Goal: Transaction & Acquisition: Download file/media

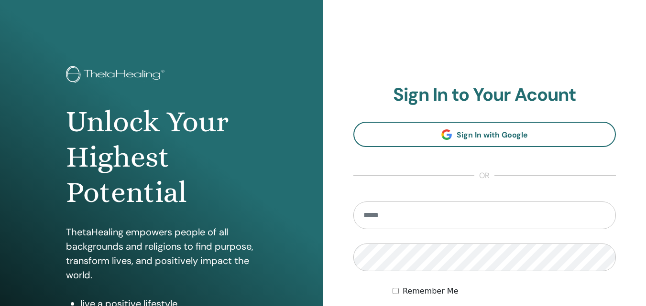
click at [425, 212] on input "email" at bounding box center [484, 216] width 263 height 28
type input "**********"
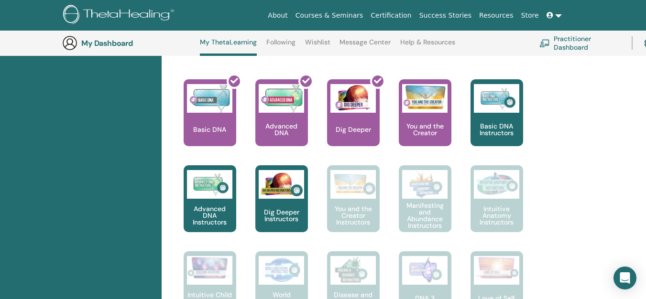
scroll to position [360, 0]
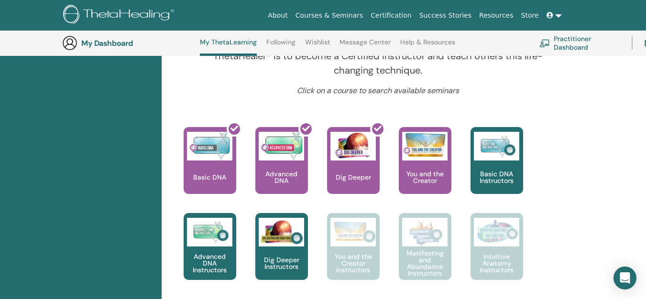
click at [219, 167] on div at bounding box center [215, 164] width 53 height 86
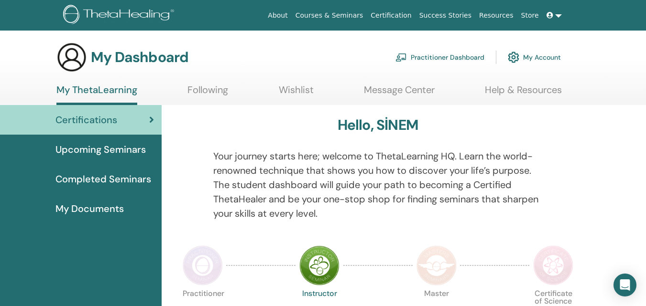
click at [76, 121] on span "Certifications" at bounding box center [86, 120] width 62 height 14
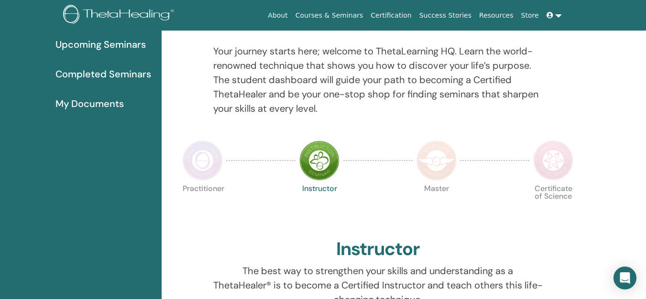
scroll to position [169, 0]
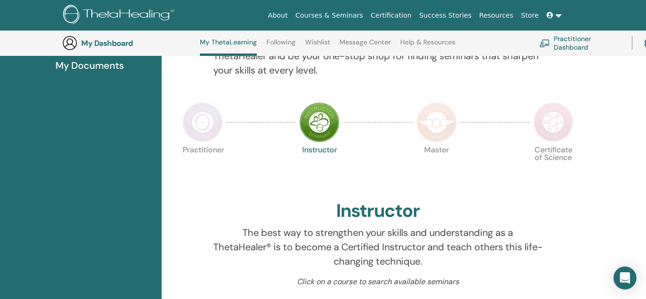
click at [204, 117] on img at bounding box center [203, 122] width 40 height 40
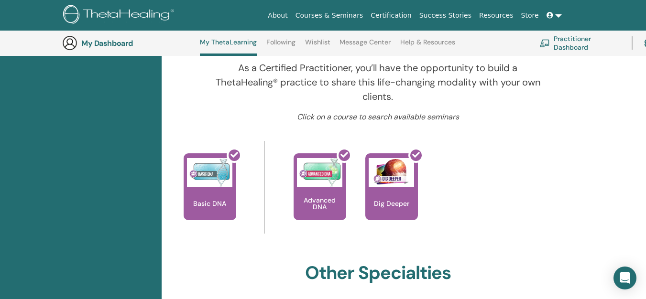
scroll to position [312, 0]
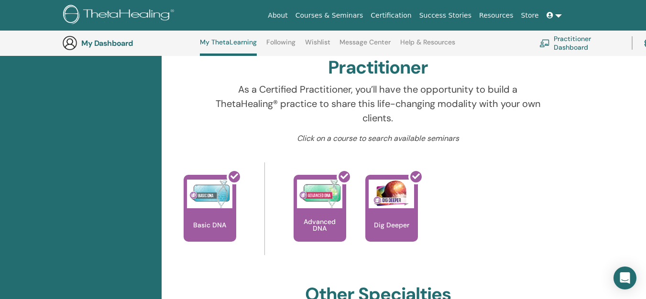
click at [223, 205] on div at bounding box center [215, 212] width 53 height 86
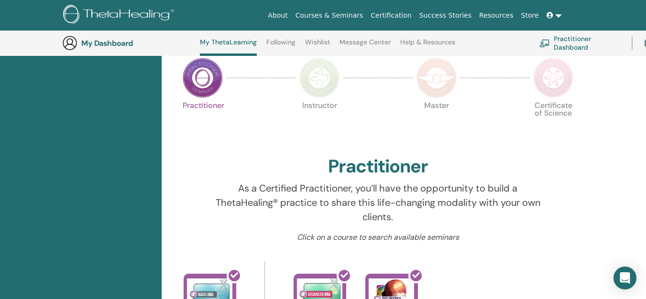
scroll to position [121, 0]
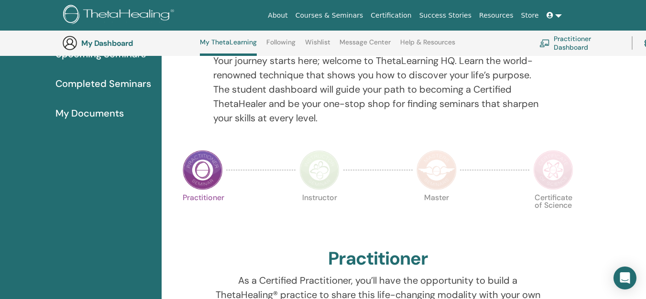
click at [103, 44] on h3 "My Dashboard" at bounding box center [129, 43] width 96 height 9
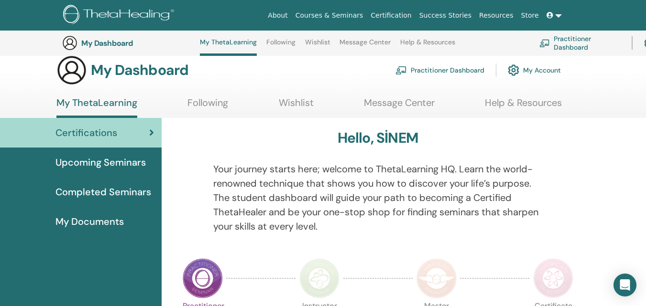
scroll to position [0, 0]
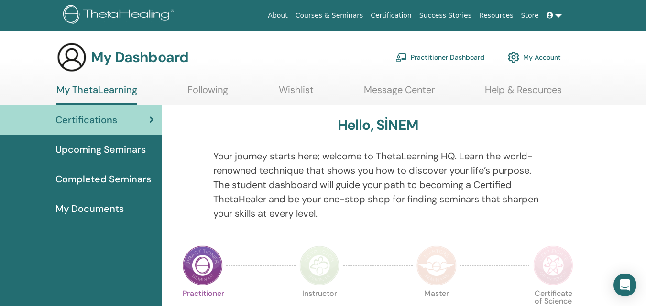
click at [201, 87] on link "Following" at bounding box center [207, 93] width 41 height 19
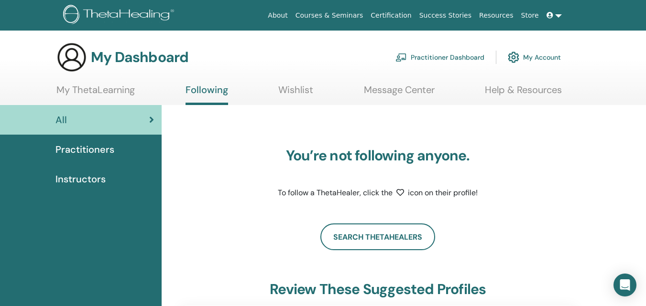
click at [297, 87] on link "Wishlist" at bounding box center [295, 93] width 35 height 19
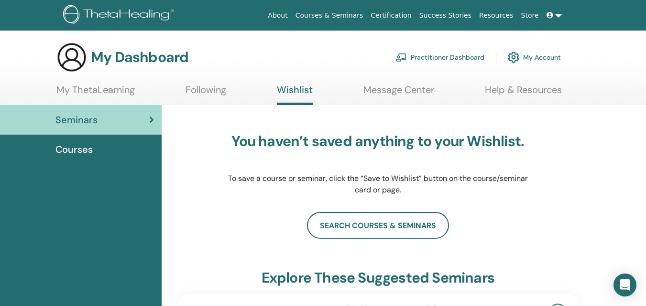
click at [403, 89] on link "Message Center" at bounding box center [398, 93] width 71 height 19
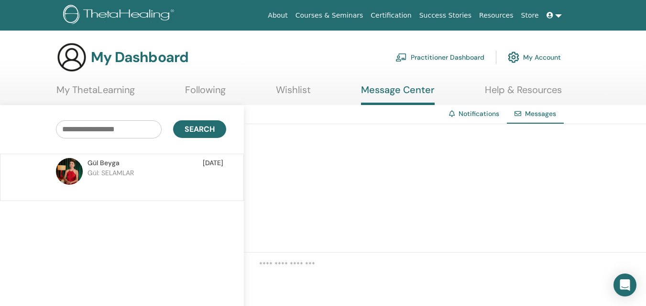
click at [537, 55] on link "My Account" at bounding box center [534, 57] width 53 height 21
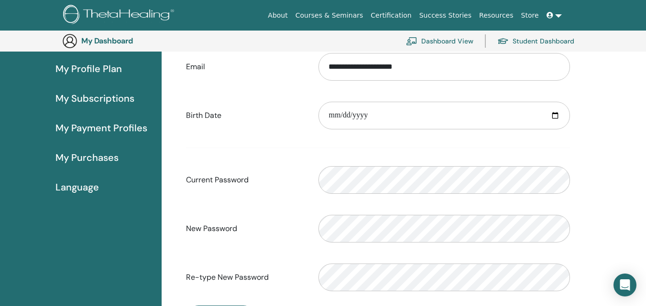
scroll to position [117, 0]
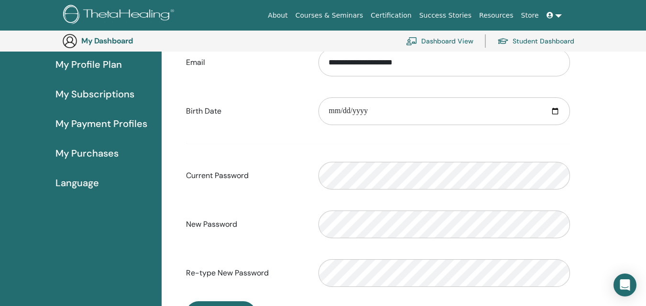
click at [106, 60] on span "My Profile Plan" at bounding box center [88, 64] width 66 height 14
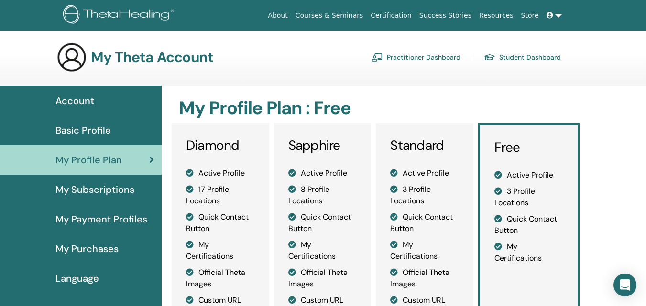
click at [87, 187] on span "My Subscriptions" at bounding box center [94, 190] width 79 height 14
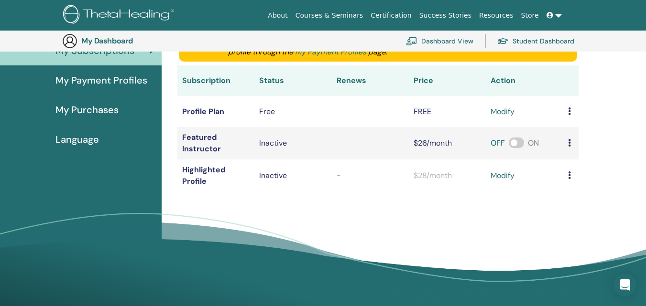
scroll to position [164, 0]
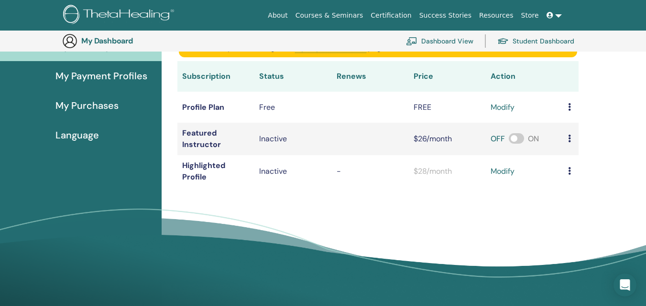
click at [96, 108] on span "My Purchases" at bounding box center [86, 105] width 63 height 14
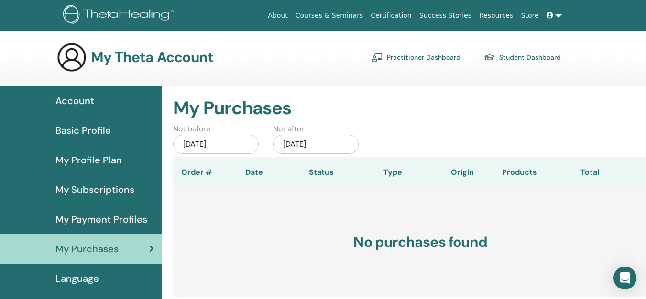
click at [72, 279] on span "Language" at bounding box center [77, 279] width 44 height 14
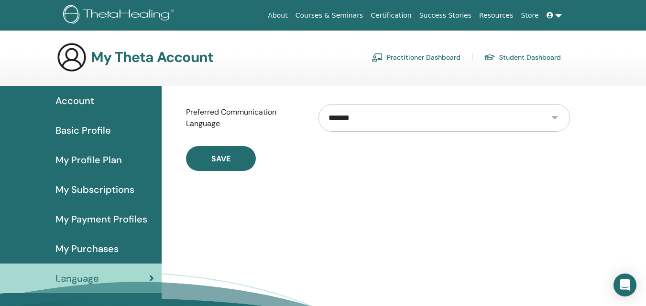
click at [560, 114] on select "**********" at bounding box center [443, 118] width 251 height 28
select select "***"
click at [318, 104] on select "**********" at bounding box center [443, 118] width 251 height 28
click at [214, 158] on span "Save" at bounding box center [220, 159] width 19 height 10
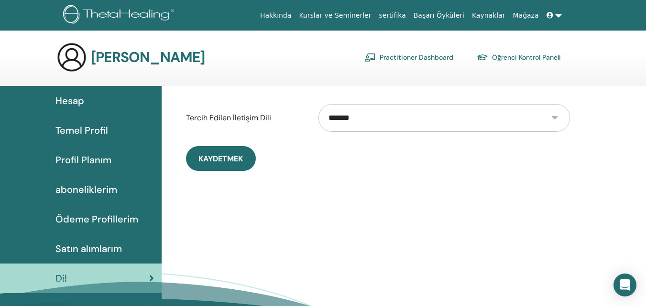
click at [231, 159] on span "Kaydetmek" at bounding box center [220, 159] width 44 height 10
click at [229, 156] on span "Kaydetmek" at bounding box center [220, 159] width 44 height 10
click at [520, 60] on link "Öğrenci Kontrol Paneli" at bounding box center [519, 57] width 84 height 15
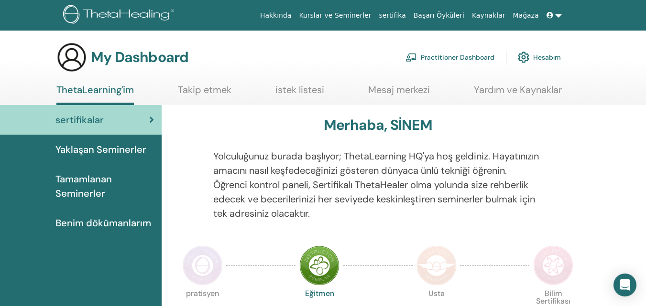
click at [545, 58] on link "Hesabım" at bounding box center [539, 57] width 43 height 21
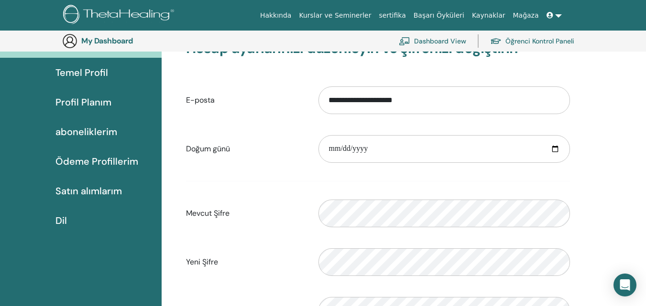
scroll to position [69, 0]
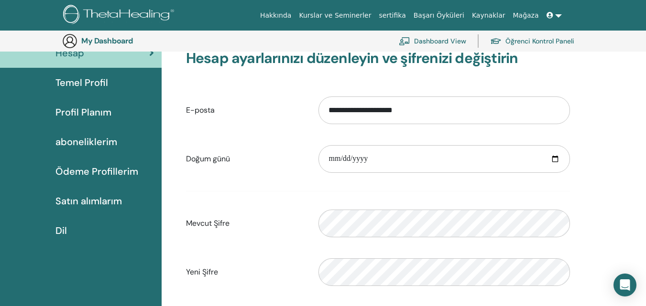
click at [97, 194] on link "Satın alımlarım" at bounding box center [81, 201] width 162 height 30
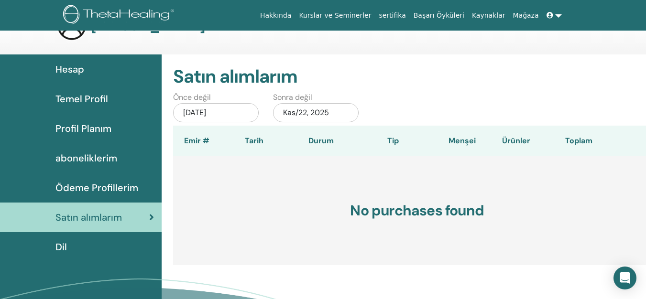
scroll to position [48, 0]
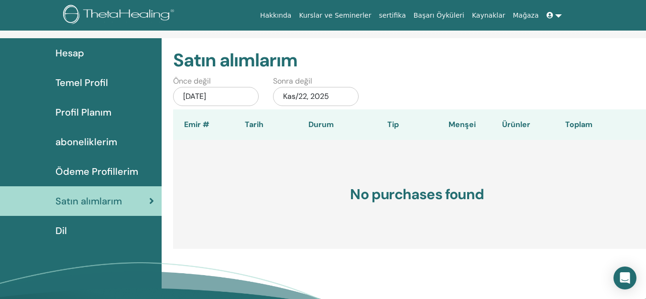
click at [209, 94] on div "May/22, 2025" at bounding box center [216, 96] width 86 height 19
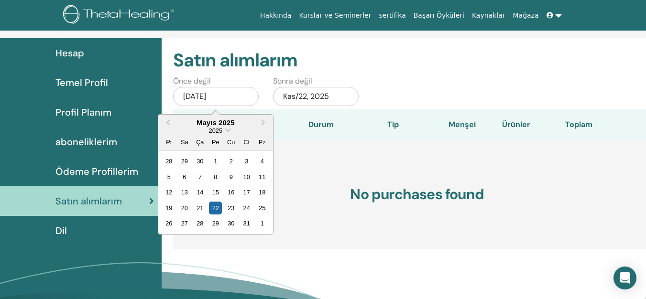
click at [433, 80] on div "Önce değil May/22, 2025 Previous Month Next Month Mayıs 2025 2025 Pt Sa Ça Pe C…" at bounding box center [406, 93] width 480 height 34
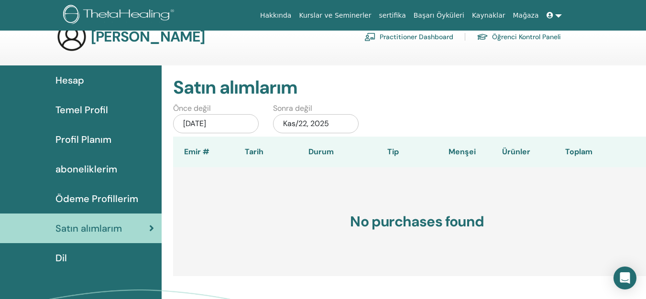
scroll to position [0, 0]
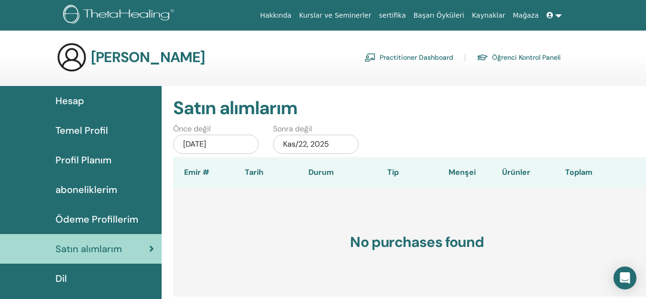
click at [530, 53] on link "Öğrenci Kontrol Paneli" at bounding box center [519, 57] width 84 height 15
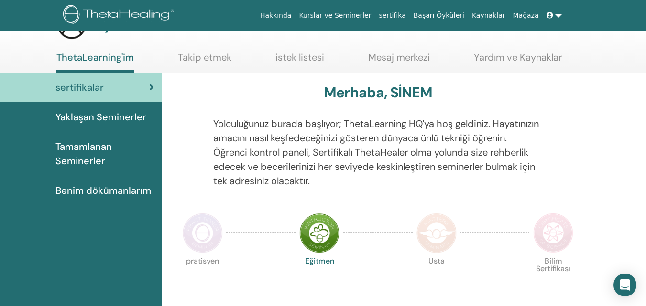
scroll to position [48, 0]
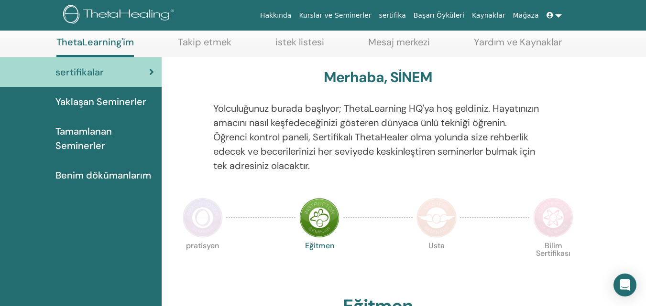
click at [74, 135] on span "Tamamlanan Seminerler" at bounding box center [104, 138] width 98 height 29
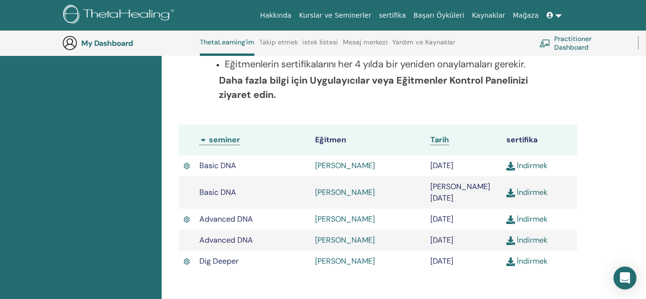
scroll to position [217, 0]
click at [392, 281] on div "Tamamlanan Seminerler Tamamladığınız seminerleri aşağıda bulabilirsiniz. Eksik …" at bounding box center [377, 104] width 421 height 381
click at [526, 166] on link "İndirmek" at bounding box center [526, 166] width 41 height 10
click at [527, 189] on link "İndirmek" at bounding box center [526, 193] width 41 height 10
click at [533, 215] on link "İndirmek" at bounding box center [526, 220] width 41 height 10
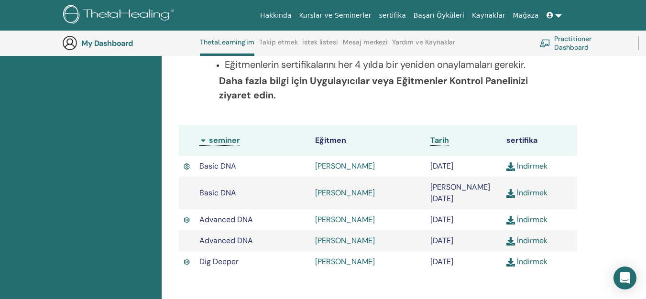
click at [535, 236] on link "İndirmek" at bounding box center [526, 241] width 41 height 10
click at [540, 215] on link "İndirmek" at bounding box center [526, 220] width 41 height 10
click at [529, 236] on link "İndirmek" at bounding box center [526, 241] width 41 height 10
click at [535, 257] on link "İndirmek" at bounding box center [526, 262] width 41 height 10
click at [530, 166] on link "İndirmek" at bounding box center [526, 166] width 41 height 10
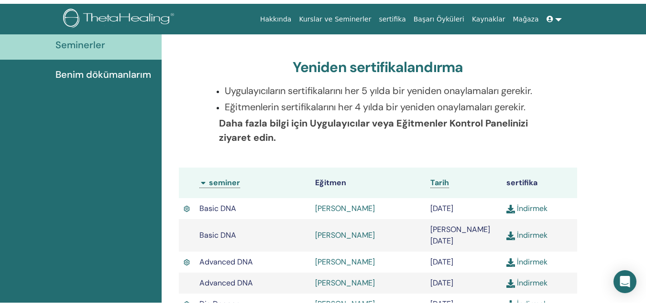
scroll to position [0, 0]
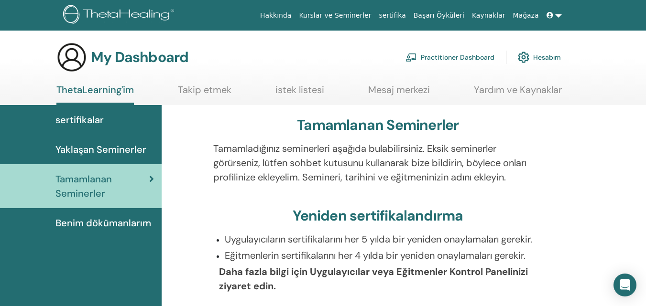
click at [218, 52] on div "My Dashboard Practitioner Dashboard Hesabım" at bounding box center [308, 57] width 504 height 31
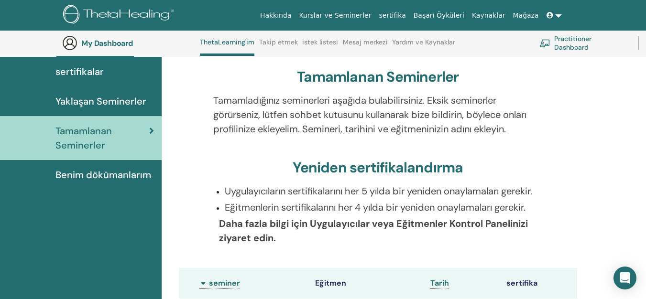
scroll to position [73, 0]
click at [153, 131] on icon at bounding box center [151, 132] width 5 height 10
